Goal: Find specific page/section: Find specific page/section

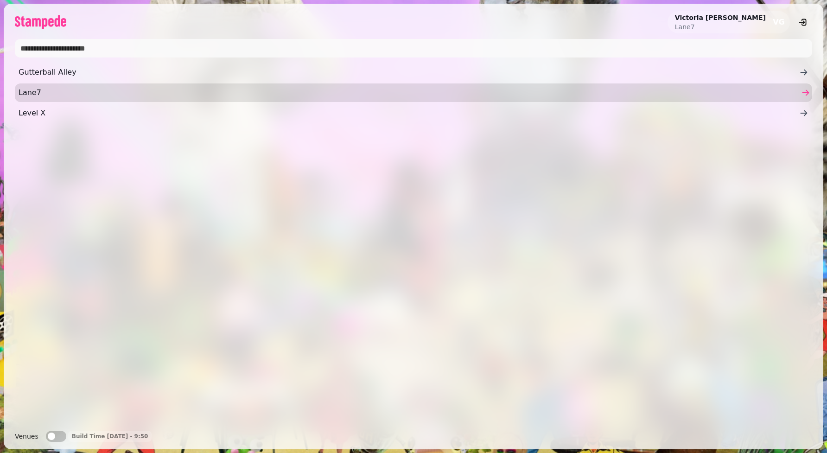
click at [46, 91] on span "Lane7" at bounding box center [409, 92] width 780 height 11
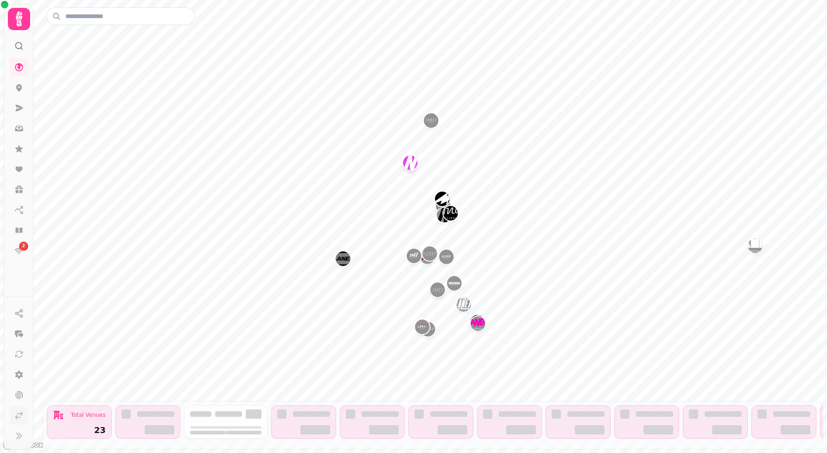
click at [19, 413] on icon at bounding box center [18, 415] width 9 height 9
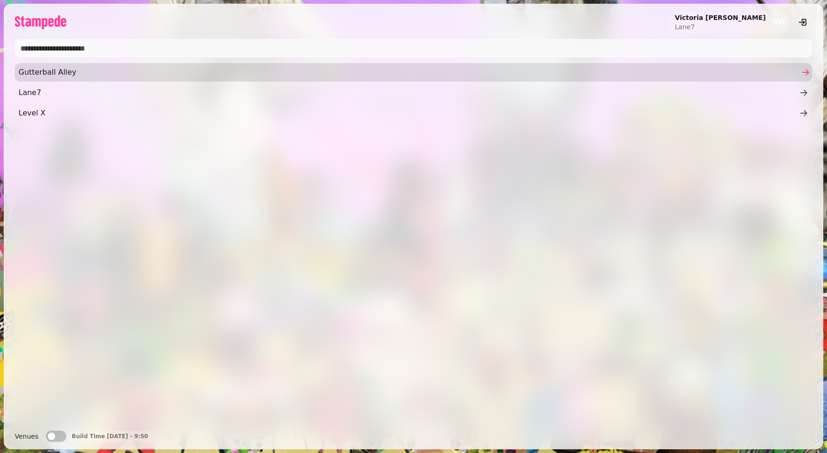
click at [76, 75] on span "Gutterball Alley" at bounding box center [409, 72] width 780 height 11
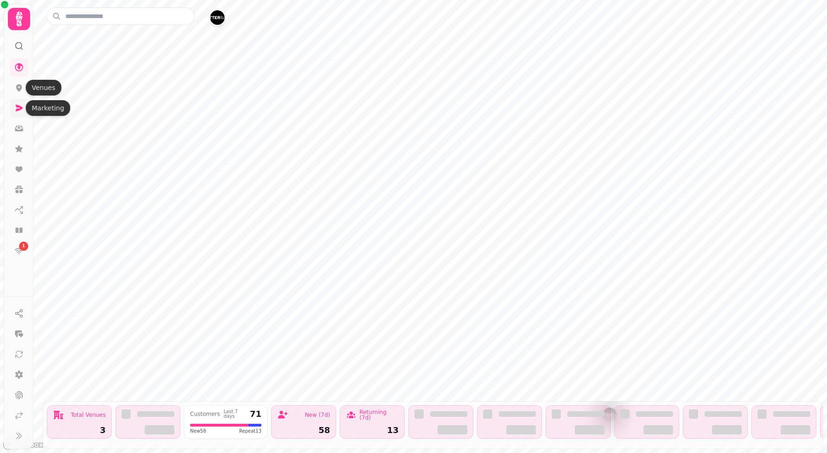
click at [16, 109] on icon at bounding box center [18, 107] width 9 height 9
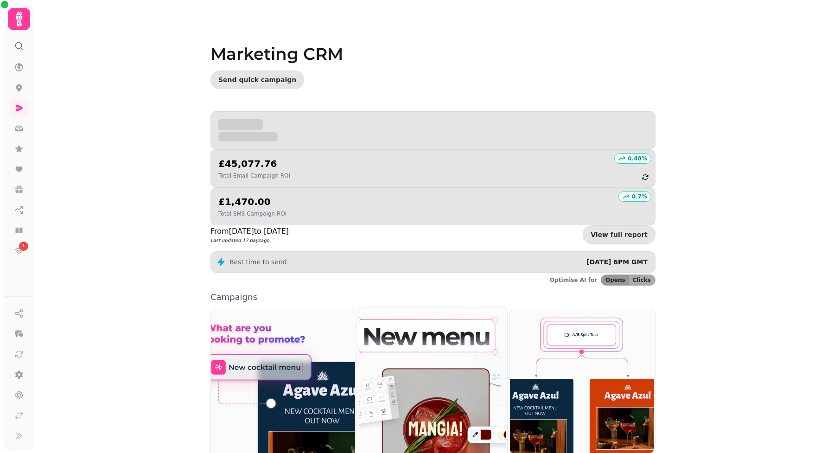
click at [392, 383] on img at bounding box center [432, 398] width 148 height 184
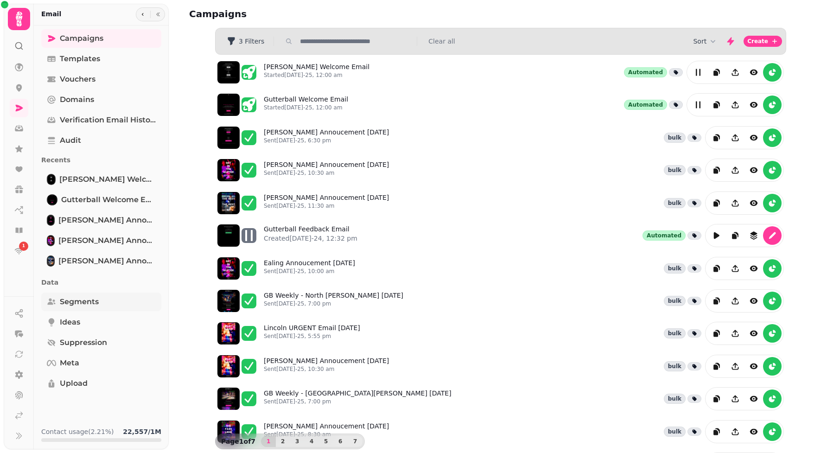
click at [99, 306] on link "Segments" at bounding box center [101, 301] width 120 height 19
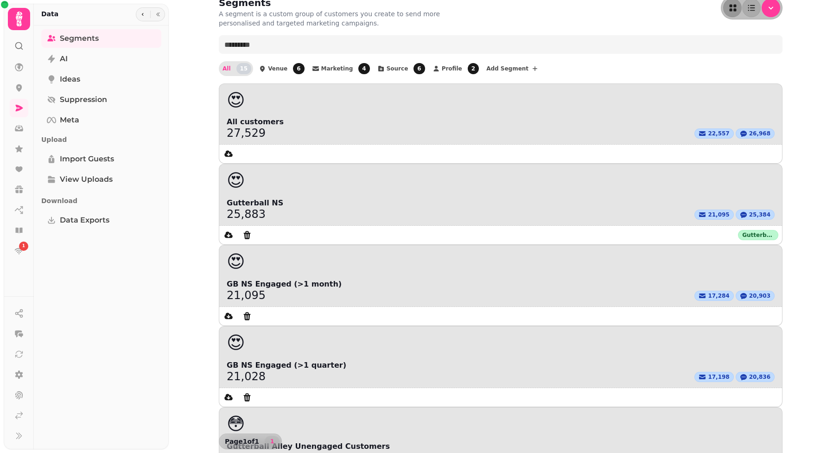
scroll to position [10, 0]
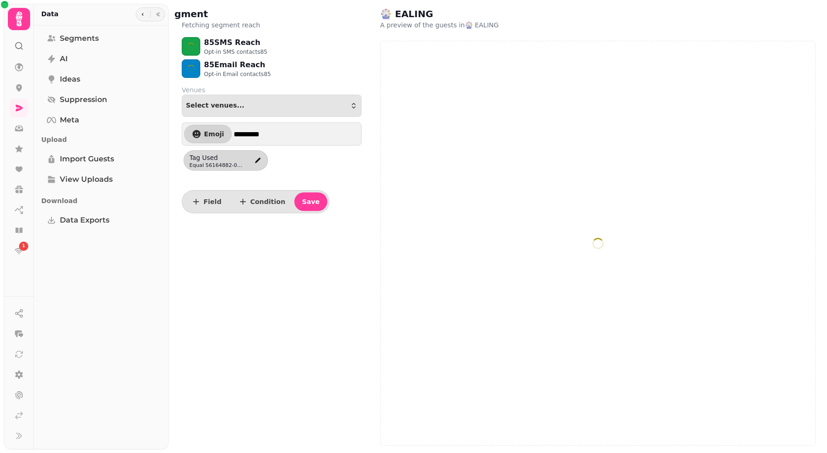
select select "**"
